Goal: Task Accomplishment & Management: Complete application form

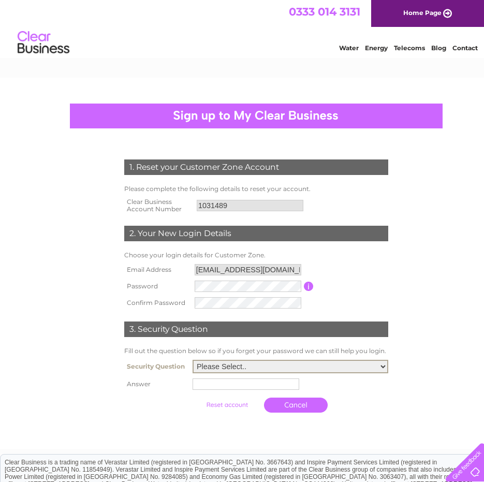
click at [384, 370] on select "Please Select.. In what town or city was your first job? In what town or city d…" at bounding box center [291, 366] width 196 height 13
select select "1"
click at [193, 361] on select "Please Select.. In what town or city was your first job? In what town or city d…" at bounding box center [291, 366] width 196 height 13
click at [204, 387] on input "text" at bounding box center [246, 384] width 107 height 11
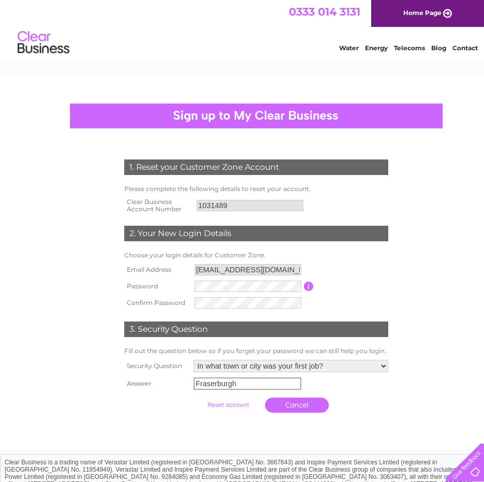
type input "Fraserburgh"
click at [401, 388] on div "1. Reset your Customer Zone Account Please complete the following details to re…" at bounding box center [256, 283] width 312 height 268
click at [229, 405] on input "submit" at bounding box center [228, 404] width 64 height 15
